Goal: Task Accomplishment & Management: Complete application form

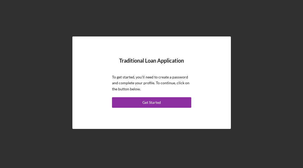
click at [141, 102] on button "Get Started" at bounding box center [151, 102] width 79 height 11
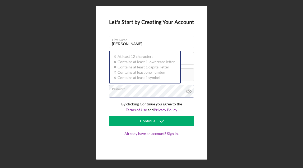
click at [148, 90] on div "Password Icon/icon-validation-no At least 12 characters Icon/icon-validation-no…" at bounding box center [151, 91] width 85 height 13
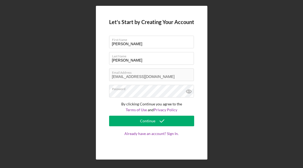
click at [198, 106] on div "Let's Start by Creating Your Account First Name [PERSON_NAME] Last Name [PERSON…" at bounding box center [151, 83] width 111 height 154
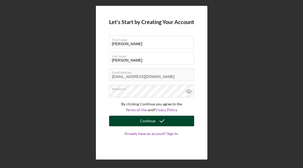
click at [153, 122] on div "Continue" at bounding box center [147, 121] width 15 height 11
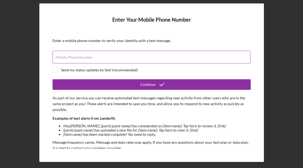
click at [86, 55] on label "Mobile Phone Number" at bounding box center [73, 57] width 37 height 4
click at [86, 55] on input "Mobile Phone Number" at bounding box center [151, 57] width 198 height 13
type input "[PHONE_NUMBER]"
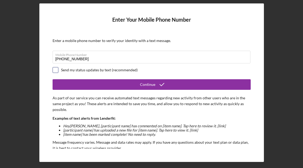
click at [57, 69] on input "checkbox" at bounding box center [55, 69] width 5 height 5
checkbox input "true"
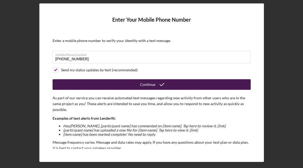
click at [210, 84] on button "Continue" at bounding box center [151, 84] width 198 height 11
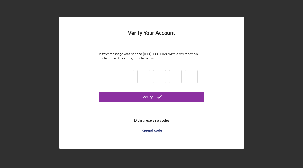
click at [113, 76] on input at bounding box center [112, 76] width 13 height 13
type input "1"
type input "0"
type input "4"
type input "2"
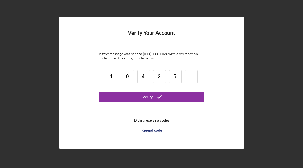
type input "5"
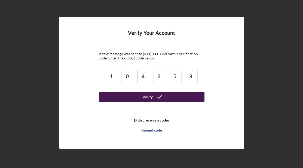
type input "8"
click at [144, 97] on div "Verify" at bounding box center [147, 97] width 10 height 11
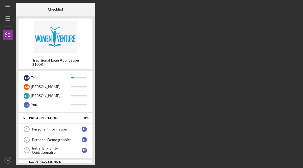
click at [93, 164] on div "Traditional Loan Application $100K T M [PERSON_NAME] [PERSON_NAME] L B [PERSON_…" at bounding box center [55, 90] width 79 height 149
click at [90, 159] on div "Icon/Expander Pre-Application 0 / 3 Personal Information 1 Personal Information…" at bounding box center [55, 138] width 74 height 50
click at [39, 130] on div "Personal Information" at bounding box center [57, 129] width 50 height 4
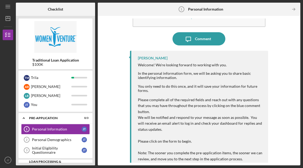
scroll to position [34, 0]
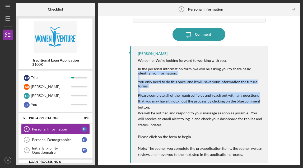
drag, startPoint x: 297, startPoint y: 133, endPoint x: 298, endPoint y: 102, distance: 31.7
click at [298, 102] on div "Complete the Form Form Icon/Message Comment [PERSON_NAME] Welcome! We're lookin…" at bounding box center [199, 90] width 202 height 149
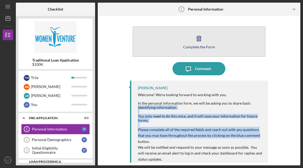
click at [192, 41] on button "Complete the Form Form" at bounding box center [198, 41] width 133 height 30
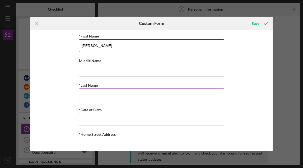
type input "[PERSON_NAME]"
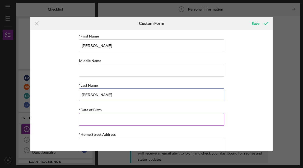
type input "[PERSON_NAME]"
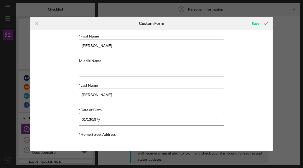
type input "[DATE]"
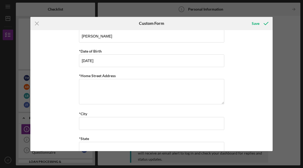
scroll to position [61, 0]
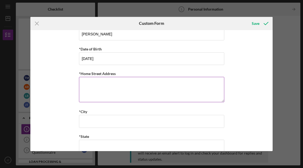
click at [154, 86] on textarea "*Home Street Address" at bounding box center [151, 89] width 145 height 25
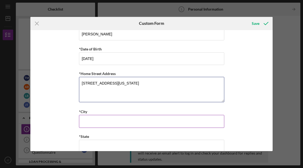
type textarea "[STREET_ADDRESS][US_STATE]"
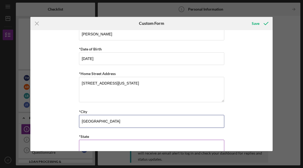
type input "[GEOGRAPHIC_DATA]"
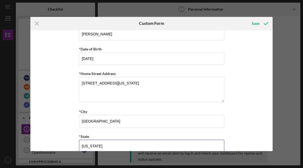
type input "[US_STATE]"
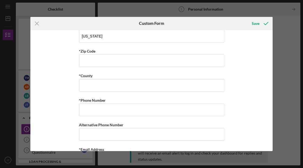
scroll to position [175, 0]
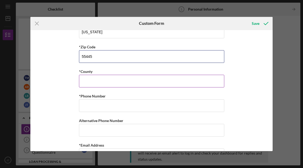
type input "55445"
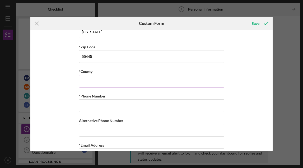
click at [99, 81] on input "*County" at bounding box center [151, 81] width 145 height 13
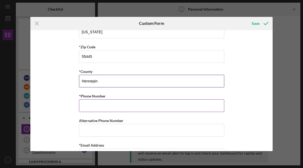
type input "Hennepin"
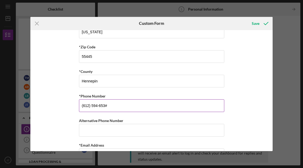
type input "[PHONE_NUMBER]"
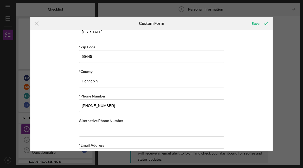
scroll to position [192, 0]
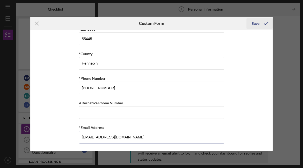
type input "[EMAIL_ADDRESS][DOMAIN_NAME]"
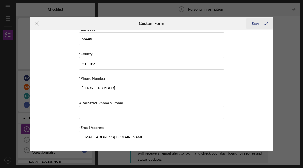
click at [260, 22] on icon "submit" at bounding box center [265, 23] width 13 height 13
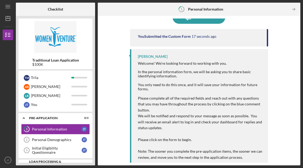
scroll to position [54, 0]
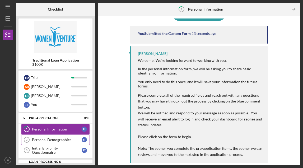
click at [68, 141] on div "Personal Demographics" at bounding box center [57, 139] width 50 height 4
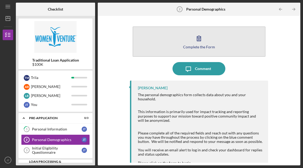
click at [197, 44] on icon "button" at bounding box center [198, 38] width 13 height 13
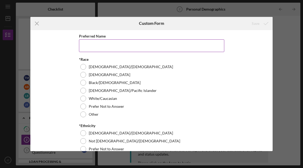
click at [136, 49] on input "Preferred Name" at bounding box center [151, 45] width 145 height 13
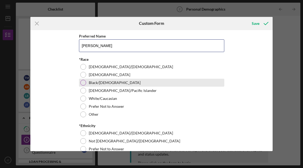
type input "[PERSON_NAME]"
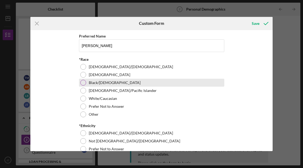
click at [79, 82] on div "Black/[DEMOGRAPHIC_DATA]" at bounding box center [151, 83] width 145 height 8
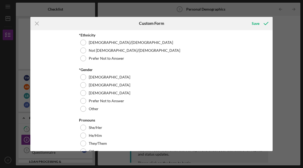
scroll to position [92, 0]
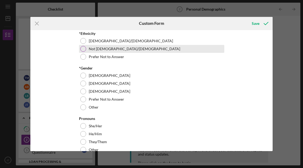
click at [109, 47] on label "Not [DEMOGRAPHIC_DATA]/[DEMOGRAPHIC_DATA]" at bounding box center [134, 49] width 91 height 4
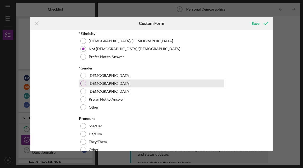
click at [96, 83] on label "[DEMOGRAPHIC_DATA]" at bounding box center [109, 83] width 41 height 4
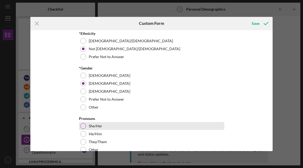
click at [99, 125] on label "She/Her" at bounding box center [95, 126] width 13 height 4
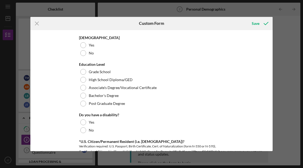
scroll to position [215, 0]
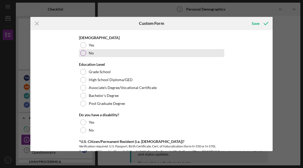
click at [86, 52] on div "No" at bounding box center [151, 53] width 145 height 8
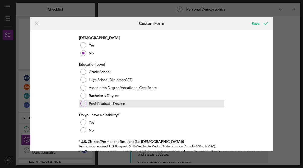
click at [83, 103] on div at bounding box center [83, 104] width 6 height 6
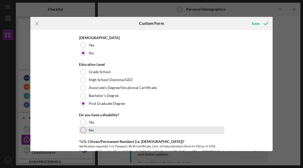
click at [83, 129] on div at bounding box center [83, 130] width 6 height 6
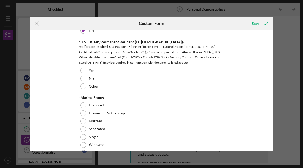
scroll to position [316, 0]
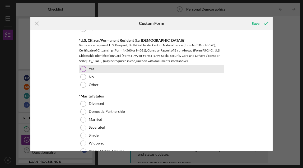
click at [83, 68] on div at bounding box center [83, 69] width 6 height 6
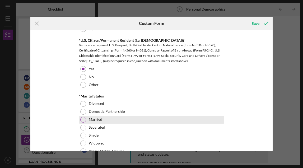
click at [83, 119] on div at bounding box center [83, 120] width 6 height 6
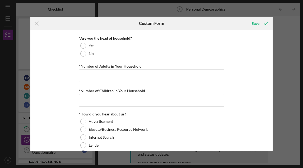
scroll to position [447, 0]
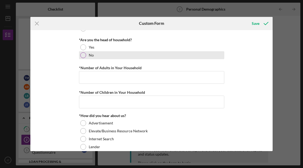
click at [85, 54] on div at bounding box center [83, 55] width 6 height 6
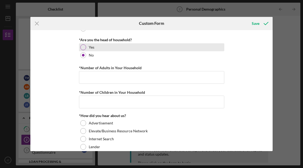
click at [82, 46] on div at bounding box center [83, 47] width 6 height 6
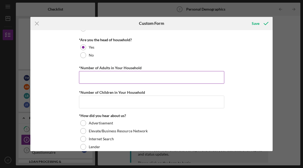
click at [87, 73] on input "*Number of Adults in Your Household" at bounding box center [151, 77] width 145 height 13
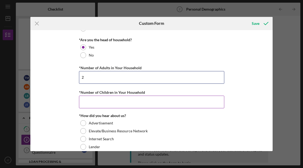
type input "2"
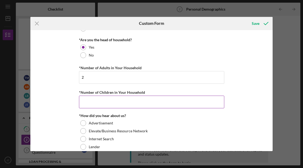
click at [94, 101] on input "*Number of Children in Your Household" at bounding box center [151, 101] width 145 height 13
type input "1"
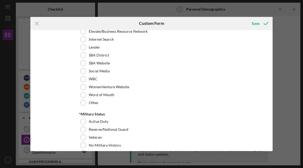
scroll to position [543, 0]
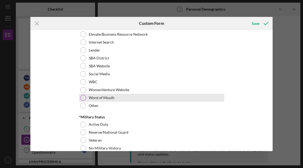
click at [104, 97] on label "Word of Mouth" at bounding box center [102, 97] width 26 height 4
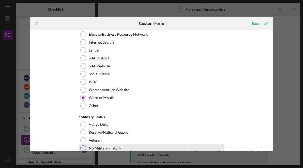
click at [117, 148] on label "No Military History" at bounding box center [105, 148] width 32 height 4
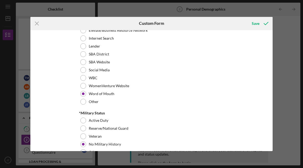
scroll to position [560, 0]
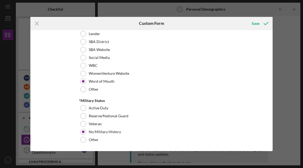
drag, startPoint x: 271, startPoint y: 131, endPoint x: 272, endPoint y: 156, distance: 25.4
click at [272, 156] on div "Icon/Menu Close Custom Form Save Preferred Name [PERSON_NAME] *Race [DEMOGRAPHI…" at bounding box center [151, 84] width 303 height 168
click at [257, 24] on div "Save" at bounding box center [255, 23] width 8 height 11
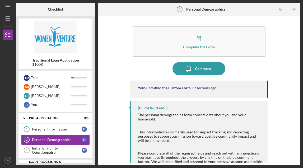
drag, startPoint x: 206, startPoint y: 40, endPoint x: 275, endPoint y: 56, distance: 70.8
click at [275, 56] on div "Complete the Form Form Icon/Message Comment You Submitted the Custom Form 19 se…" at bounding box center [198, 90] width 197 height 144
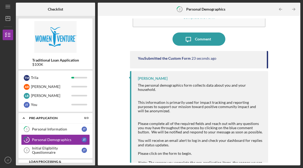
scroll to position [49, 0]
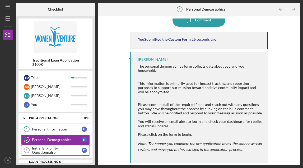
click at [48, 151] on div "Initial Eligibility Questionnaire" at bounding box center [57, 150] width 50 height 8
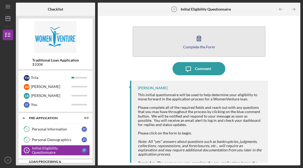
click at [204, 46] on div "Complete the Form" at bounding box center [199, 47] width 32 height 4
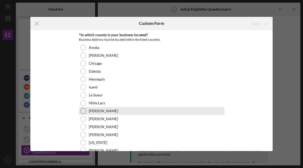
click at [87, 110] on div "[PERSON_NAME]" at bounding box center [151, 111] width 145 height 8
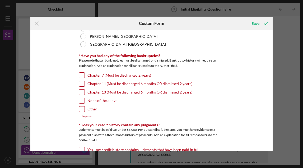
scroll to position [115, 0]
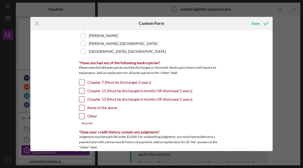
click at [82, 107] on input "None of the above" at bounding box center [81, 107] width 5 height 5
checkbox input "true"
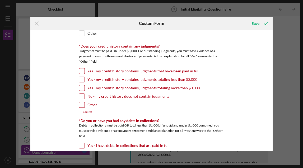
scroll to position [200, 0]
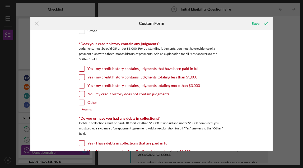
click at [138, 95] on label "No - my credit history does not contain judgments" at bounding box center [128, 93] width 82 height 5
click at [84, 95] on input "No - my credit history does not contain judgments" at bounding box center [81, 93] width 5 height 5
checkbox input "true"
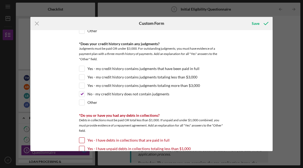
drag, startPoint x: 273, startPoint y: 62, endPoint x: 274, endPoint y: 69, distance: 7.8
click at [274, 69] on div "Icon/Menu Close Custom Form Save *In which county is your business located? Bus…" at bounding box center [151, 84] width 303 height 168
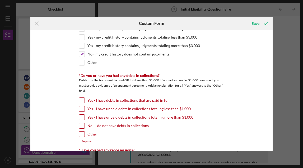
scroll to position [237, 0]
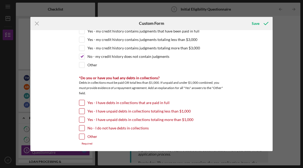
click at [81, 129] on input "No - I do not have debts in collections" at bounding box center [81, 127] width 5 height 5
checkbox input "true"
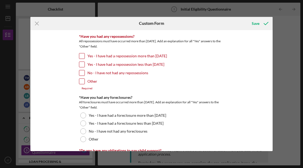
scroll to position [346, 0]
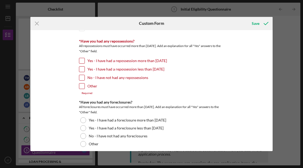
click at [81, 77] on input "No - I have not had any repossessions" at bounding box center [81, 77] width 5 height 5
checkbox input "true"
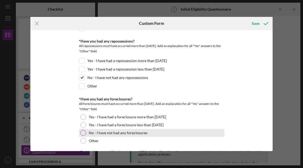
click at [85, 132] on div "No - I have not had any foreclosures" at bounding box center [151, 133] width 145 height 8
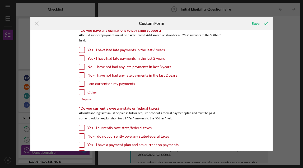
scroll to position [462, 0]
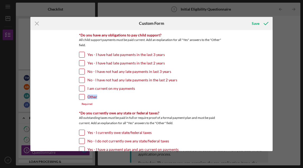
drag, startPoint x: 93, startPoint y: 101, endPoint x: 85, endPoint y: 98, distance: 8.2
click at [85, 98] on div "Other" at bounding box center [151, 98] width 145 height 8
click at [79, 95] on input "Other" at bounding box center [81, 96] width 5 height 5
checkbox input "true"
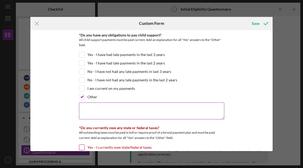
click at [88, 106] on textarea at bounding box center [151, 110] width 145 height 17
type textarea "No Obligations"
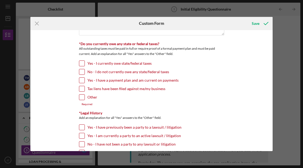
scroll to position [549, 0]
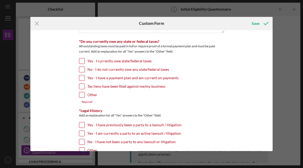
click at [83, 94] on input "Other" at bounding box center [81, 94] width 5 height 5
checkbox input "true"
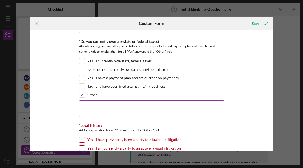
click at [90, 107] on textarea at bounding box center [151, 108] width 145 height 17
type textarea "N"
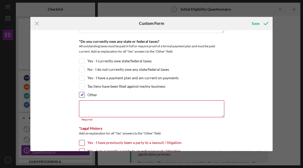
click at [80, 93] on input "Other" at bounding box center [81, 94] width 5 height 5
checkbox input "false"
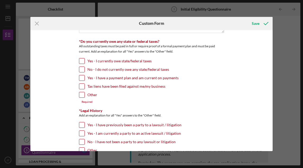
click at [80, 77] on input "Yes - I have a payment plan and am current on payments" at bounding box center [81, 77] width 5 height 5
checkbox input "true"
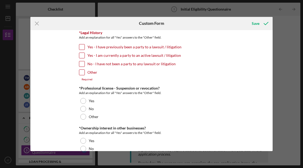
scroll to position [621, 0]
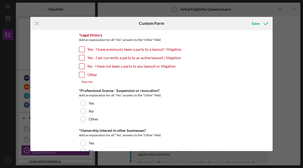
click at [80, 65] on input "No - I have not been a party to any lawsuit or litigation" at bounding box center [81, 66] width 5 height 5
checkbox input "true"
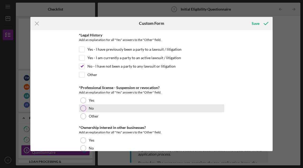
click at [80, 108] on div at bounding box center [83, 108] width 6 height 6
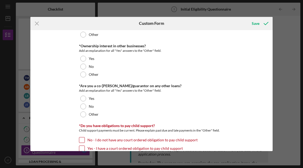
scroll to position [708, 0]
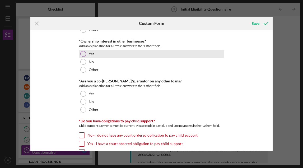
click at [82, 52] on div at bounding box center [83, 54] width 6 height 6
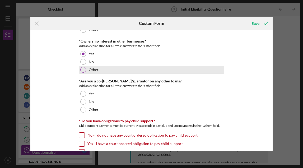
click at [83, 69] on div at bounding box center [83, 70] width 6 height 6
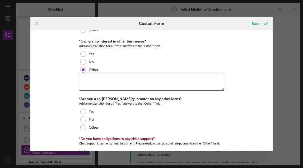
click at [91, 82] on textarea at bounding box center [151, 82] width 145 height 17
type textarea "S"
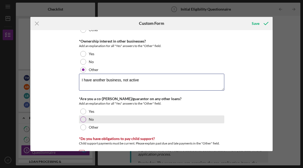
type textarea "I have another business, not active"
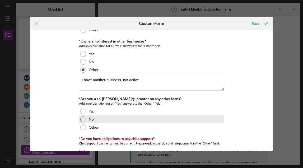
click at [82, 119] on div at bounding box center [83, 119] width 6 height 6
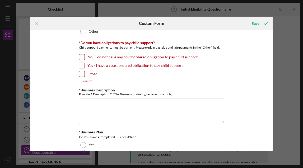
scroll to position [801, 0]
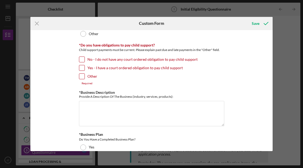
click at [81, 58] on input "No - I do not have any court ordered obligation to pay child support" at bounding box center [81, 59] width 5 height 5
checkbox input "true"
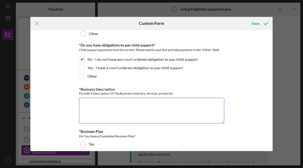
click at [104, 112] on textarea "*Business Description" at bounding box center [151, 110] width 145 height 25
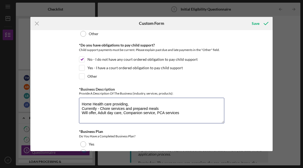
type textarea "Home Health care providing, Currently - Chore services and prepared meals Will …"
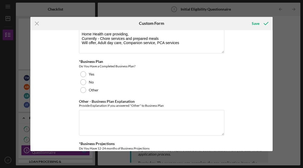
scroll to position [873, 0]
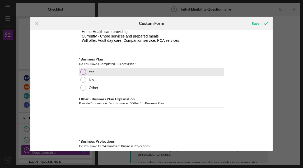
click at [83, 70] on div at bounding box center [83, 72] width 6 height 6
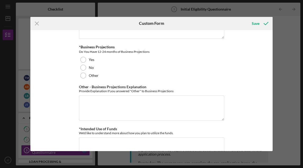
scroll to position [967, 0]
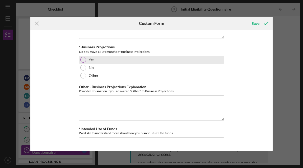
click at [82, 59] on div at bounding box center [83, 60] width 6 height 6
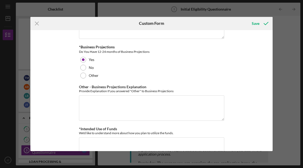
scroll to position [987, 0]
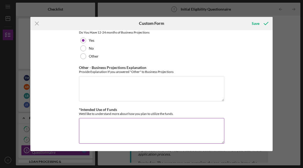
click at [99, 125] on textarea "*Intended Use of Funds" at bounding box center [151, 130] width 145 height 25
click at [81, 124] on textarea "Salaries to bring in more business" at bounding box center [151, 130] width 145 height 25
click at [82, 130] on textarea "*Salaries to bring in more business" at bounding box center [151, 130] width 145 height 25
drag, startPoint x: 143, startPoint y: 122, endPoint x: 97, endPoint y: 121, distance: 46.7
click at [97, 121] on textarea "*Salaries to bring in more business *Rent and bills *" at bounding box center [151, 130] width 145 height 25
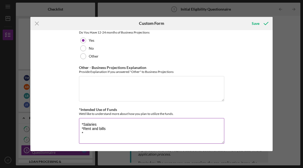
click at [90, 132] on textarea "*Salaries *Rent and bills *" at bounding box center [151, 130] width 145 height 25
click at [115, 133] on textarea "*Salaries *Rent and bills *Advertisement" at bounding box center [151, 130] width 145 height 25
type textarea "*Salaries *Rent and bills *Advertisement and marketing"
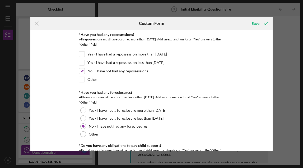
scroll to position [326, 0]
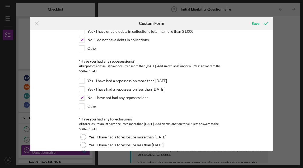
drag, startPoint x: 273, startPoint y: 72, endPoint x: 272, endPoint y: 37, distance: 35.1
click at [272, 37] on div "Icon/Menu Close Custom Form Save *In which county is your business located? Bus…" at bounding box center [151, 84] width 303 height 168
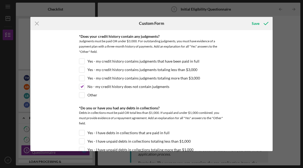
scroll to position [0, 0]
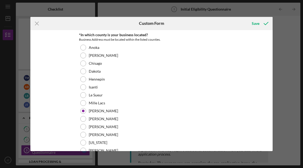
click at [240, 22] on div "Save" at bounding box center [232, 23] width 81 height 13
click at [258, 24] on div "Save" at bounding box center [255, 23] width 8 height 11
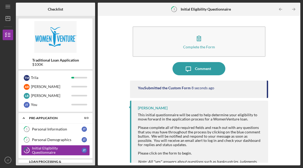
scroll to position [10, 0]
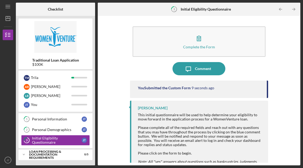
drag, startPoint x: 90, startPoint y: 157, endPoint x: 90, endPoint y: 168, distance: 10.3
click at [90, 168] on div "Icon/Menu 3 Initial Eligibility Questionnaire Checklist Traditional Loan Applic…" at bounding box center [151, 84] width 303 height 168
click at [68, 155] on div "Loan Processing & Documentation Requirements" at bounding box center [57, 154] width 57 height 6
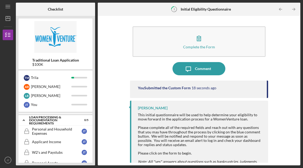
scroll to position [66, 0]
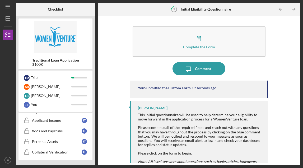
drag, startPoint x: 92, startPoint y: 154, endPoint x: 92, endPoint y: 168, distance: 13.2
click at [92, 168] on div "Icon/Menu 3 Initial Eligibility Questionnaire Checklist Traditional Loan Applic…" at bounding box center [151, 84] width 303 height 168
click at [9, 4] on icon "Icon/Menu" at bounding box center [8, 7] width 12 height 12
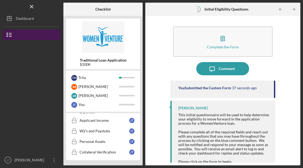
click at [16, 33] on icon "button" at bounding box center [9, 34] width 13 height 13
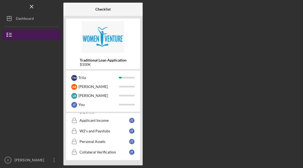
click at [10, 35] on line "button" at bounding box center [10, 35] width 2 height 0
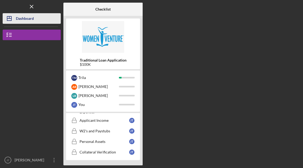
click at [12, 20] on icon "Icon/Dashboard" at bounding box center [9, 18] width 13 height 13
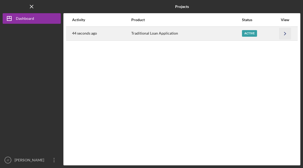
click at [286, 33] on icon "Icon/Navigate" at bounding box center [285, 33] width 12 height 12
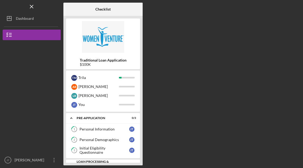
click at [142, 98] on div "Traditional Loan Application $100K T M Trila [PERSON_NAME] L B [PERSON_NAME] [P…" at bounding box center [102, 90] width 79 height 149
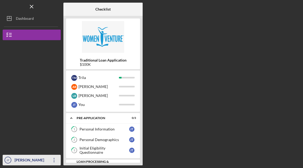
click at [55, 160] on icon "Icon/Overflow" at bounding box center [53, 159] width 13 height 13
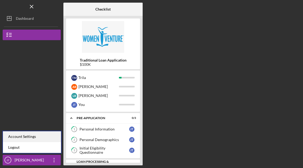
click at [49, 140] on div "Account Settings" at bounding box center [32, 136] width 58 height 11
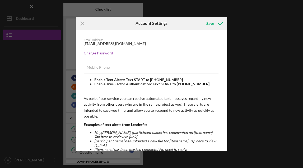
type input "[PHONE_NUMBER]"
click at [81, 24] on icon "Icon/Menu Close" at bounding box center [82, 23] width 13 height 13
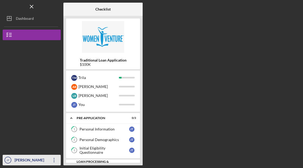
click at [18, 160] on div "[PERSON_NAME]" at bounding box center [30, 161] width 34 height 12
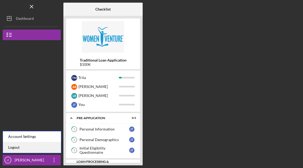
click at [18, 147] on link "Logout" at bounding box center [32, 147] width 58 height 11
